Goal: Task Accomplishment & Management: Complete application form

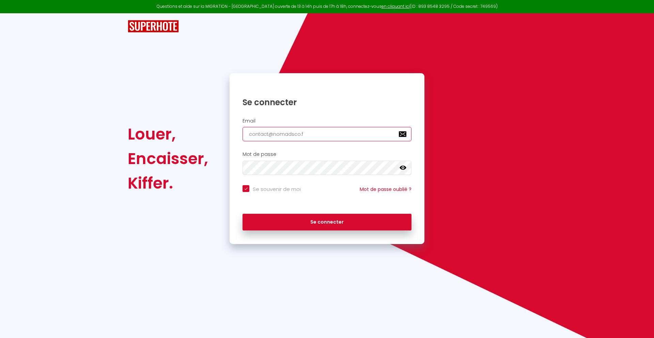
type input "[EMAIL_ADDRESS][DOMAIN_NAME]"
checkbox input "true"
type input "[EMAIL_ADDRESS][DOMAIN_NAME]"
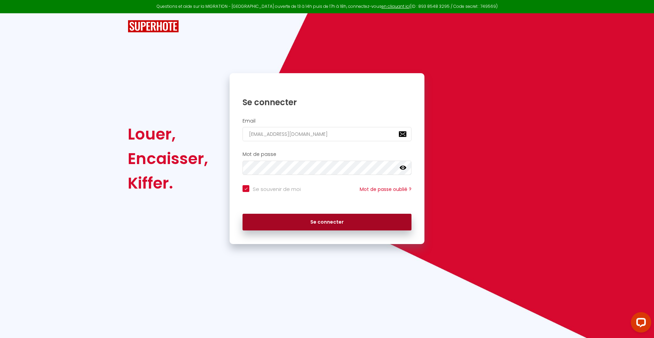
click at [327, 222] on button "Se connecter" at bounding box center [326, 222] width 169 height 17
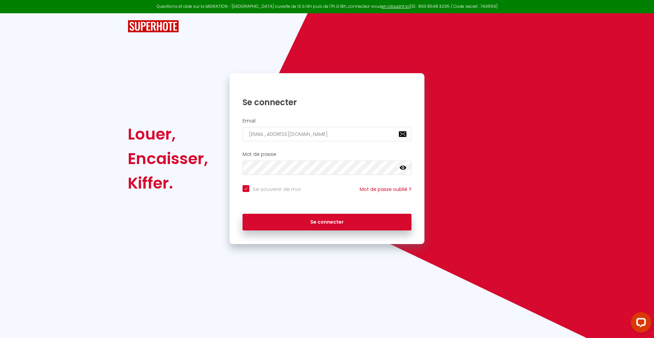
checkbox input "true"
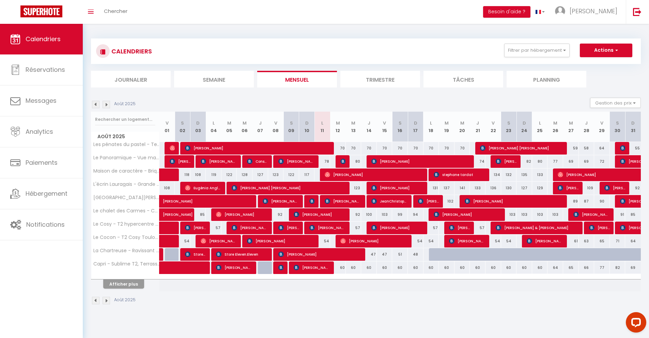
click at [131, 79] on li "Journalier" at bounding box center [131, 79] width 80 height 17
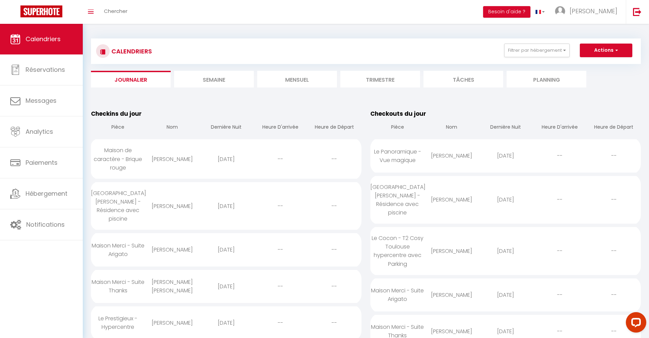
scroll to position [515, 0]
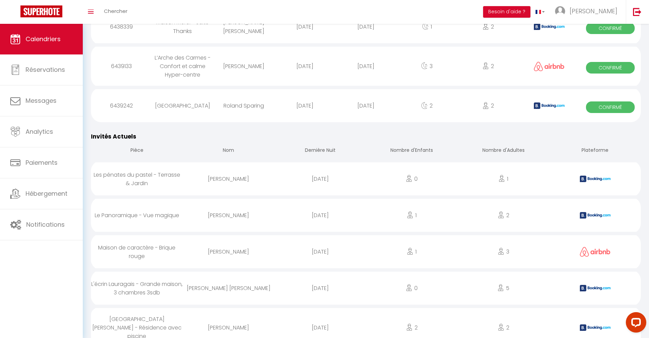
select select "0"
select select "1"
select select
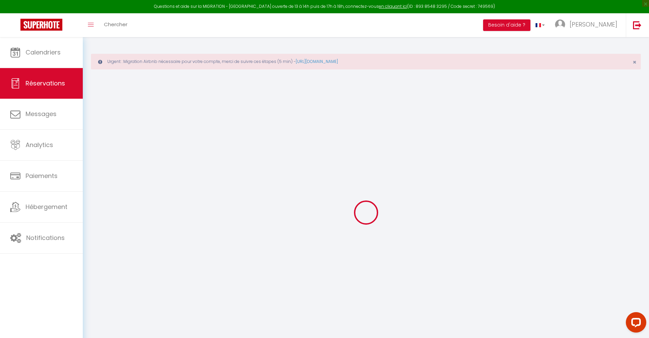
select select
checkbox input "false"
select select
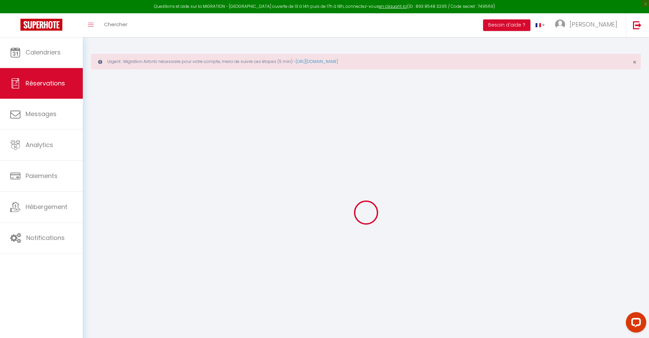
checkbox input "false"
type textarea "** THIS RESERVATION HAS BEEN PRE-PAID ** BOOKING NOTE : Payment charge is EUR 1…"
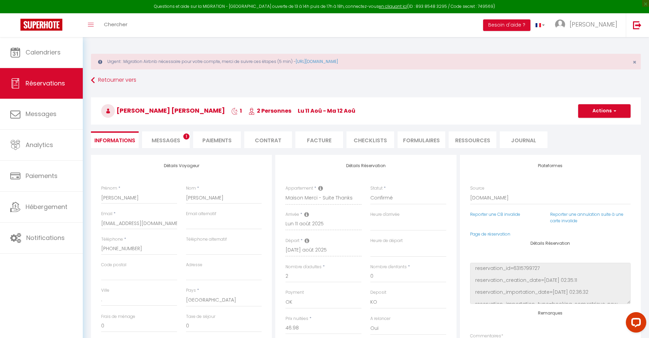
type input "30"
type input "3.08"
select select
checkbox input "false"
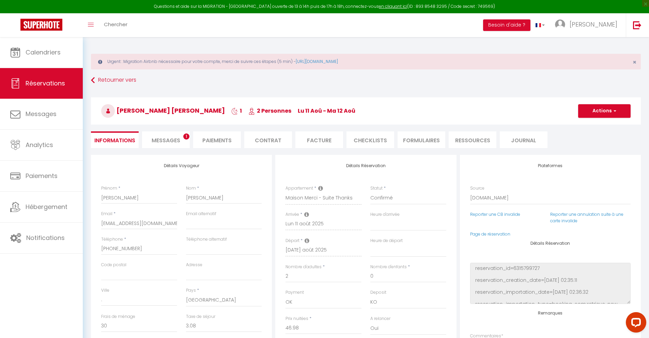
select select
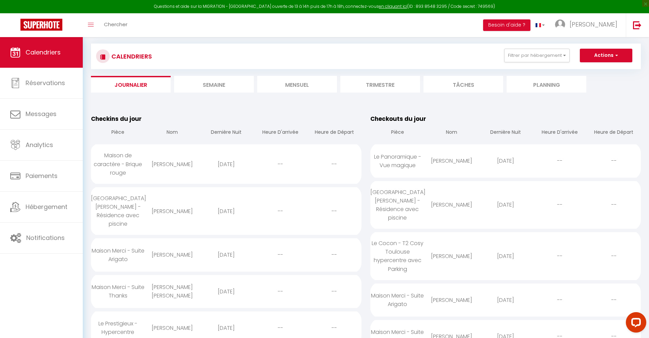
scroll to position [594, 0]
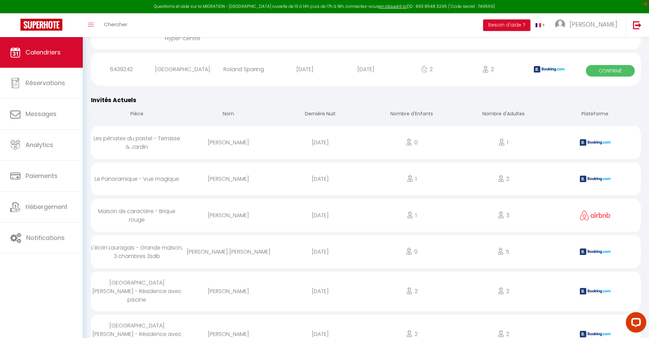
select select "0"
select select "1"
select select
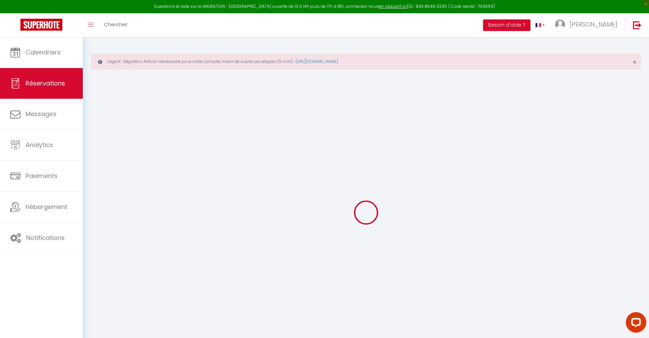
type input "[PERSON_NAME]"
type input "Sidelhadj"
type input "[EMAIL_ADDRESS][DOMAIN_NAME]"
type input "[PHONE_NUMBER]"
select select
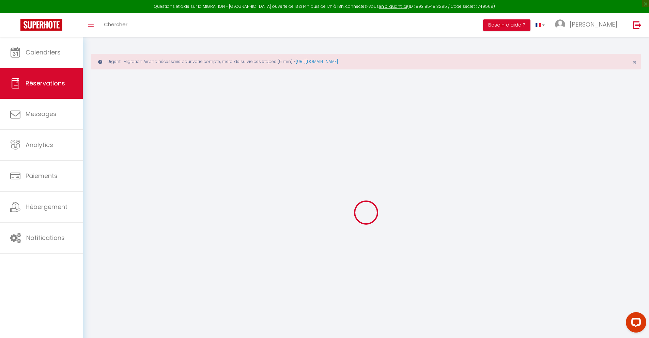
type input "6.93"
select select "71840"
select select "1"
select select
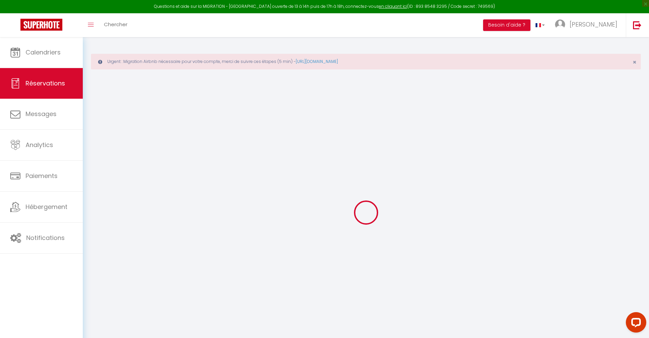
type input "2"
select select "12"
select select
type input "186"
checkbox input "false"
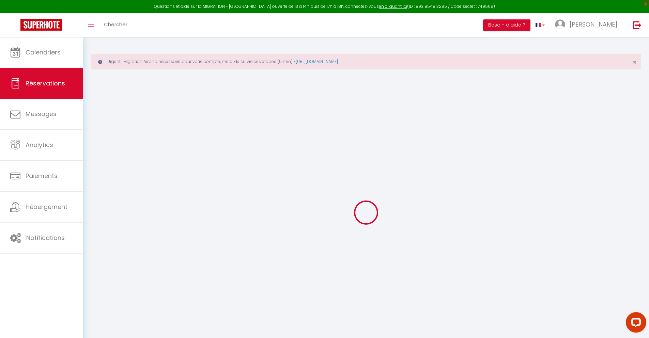
type input "0"
select select "1"
type input "0"
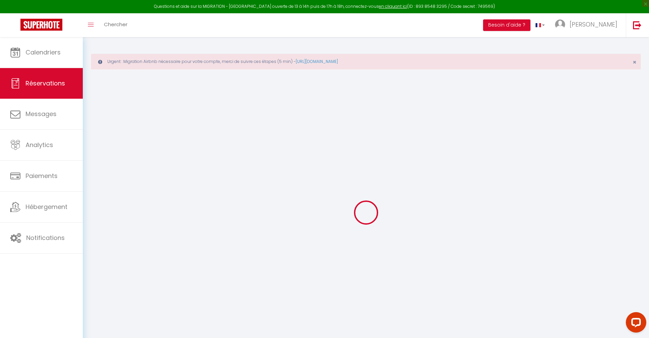
select select
select select "15"
checkbox input "false"
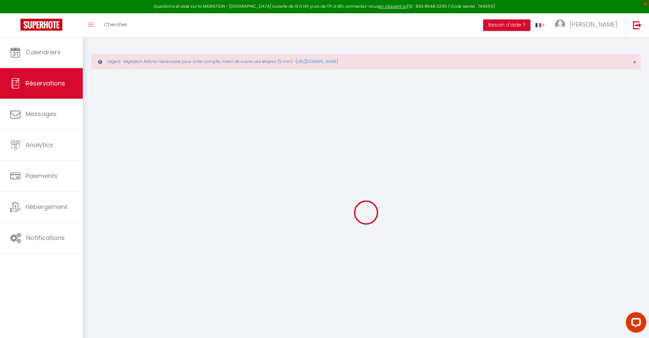
type textarea "isAutoTranslationEnabled=true user=[object Object] viewer=[object Object] heade…"
select select
checkbox input "false"
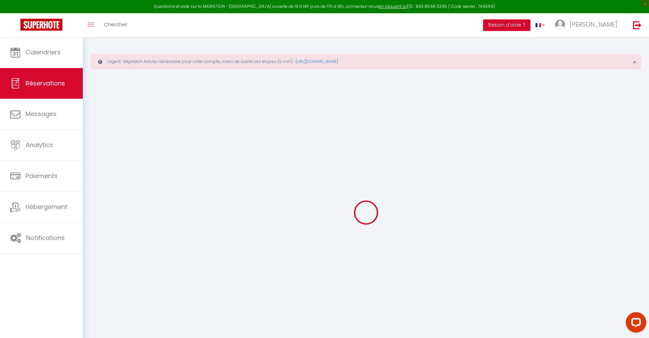
type textarea "isAutoTranslationEnabled=true user=[object Object] viewer=[object Object] heade…"
select select
checkbox input "false"
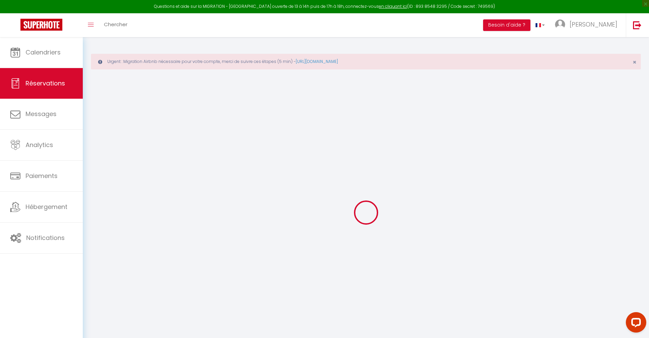
type textarea "isAutoTranslationEnabled=true user=[object Object] viewer=[object Object] heade…"
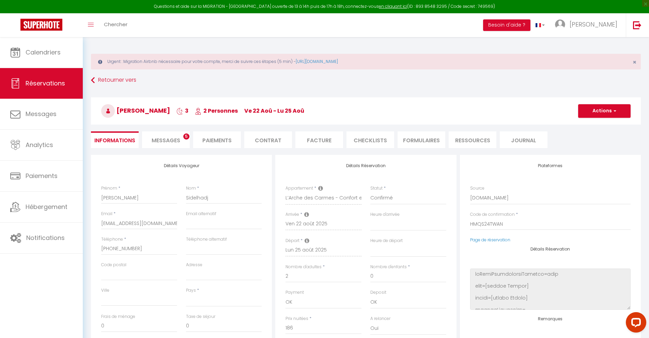
select select
type input "45"
type input "13.39"
select select
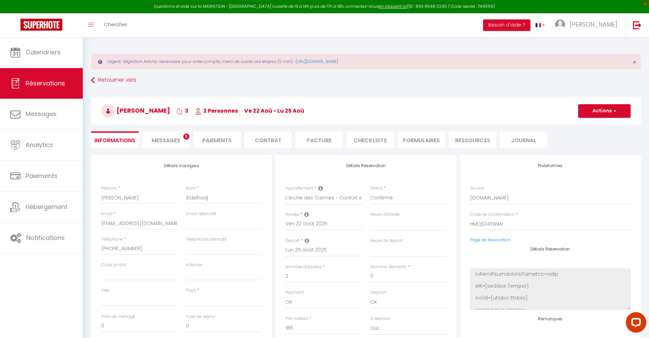
checkbox input "false"
type textarea "isAutoTranslationEnabled=true user=[object Object] viewer=[object Object] heade…"
select select
checkbox input "false"
type textarea "isAutoTranslationEnabled=true user=[object Object] viewer=[object Object] heade…"
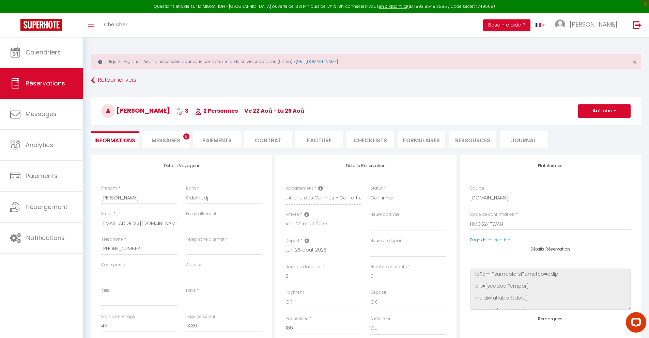
select select
